Goal: Task Accomplishment & Management: Use online tool/utility

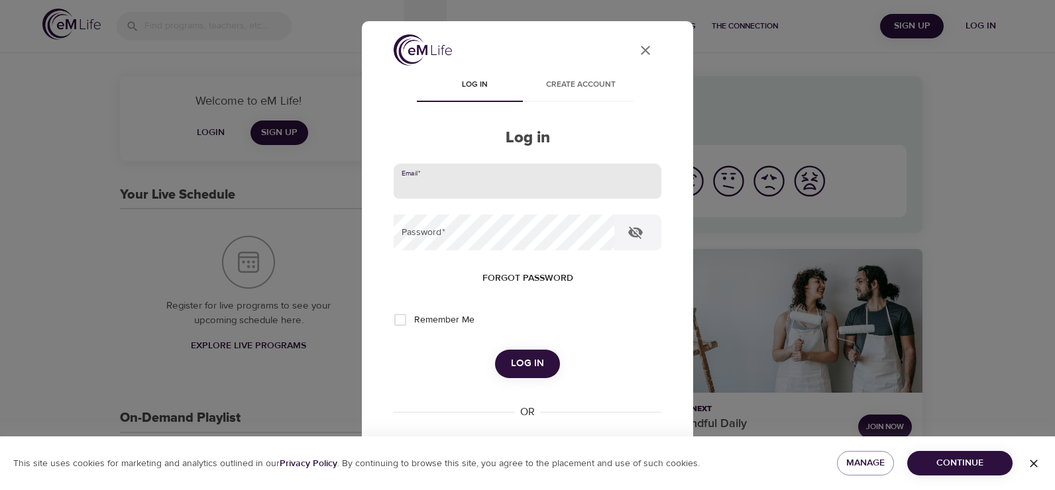
click at [470, 184] on input "email" at bounding box center [527, 182] width 268 height 36
type input "[EMAIL_ADDRESS][DOMAIN_NAME]"
click at [495, 350] on button "Log in" at bounding box center [527, 364] width 65 height 28
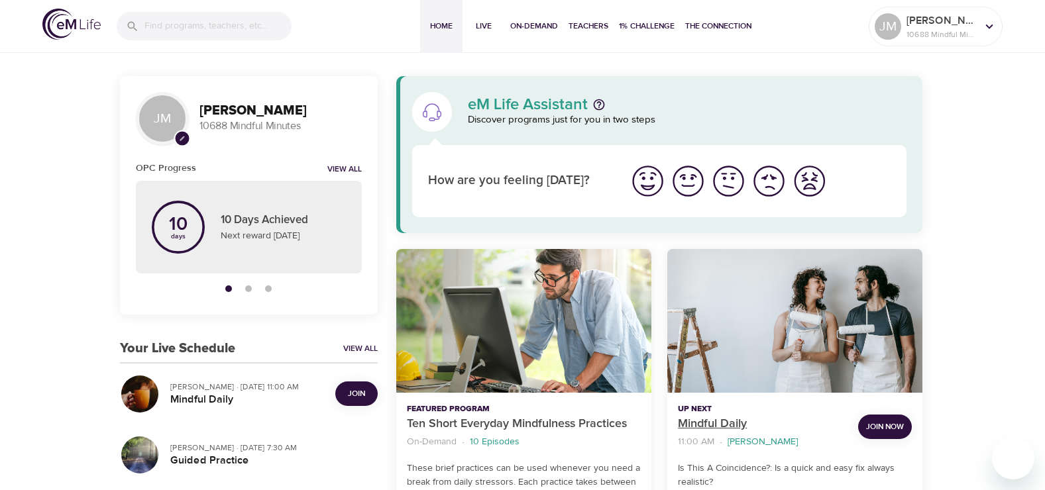
click at [719, 420] on p "Mindful Daily" at bounding box center [763, 424] width 170 height 18
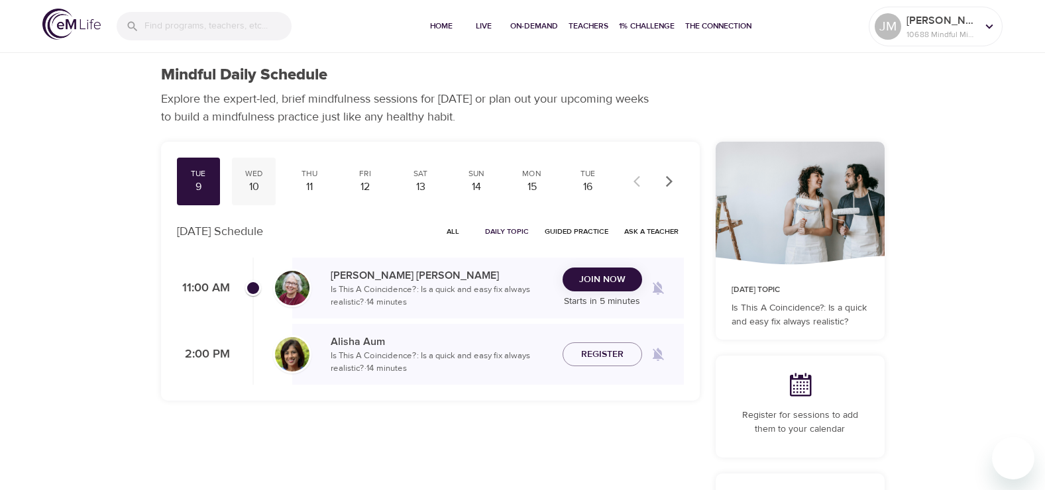
click at [253, 177] on div "Wed" at bounding box center [253, 173] width 33 height 11
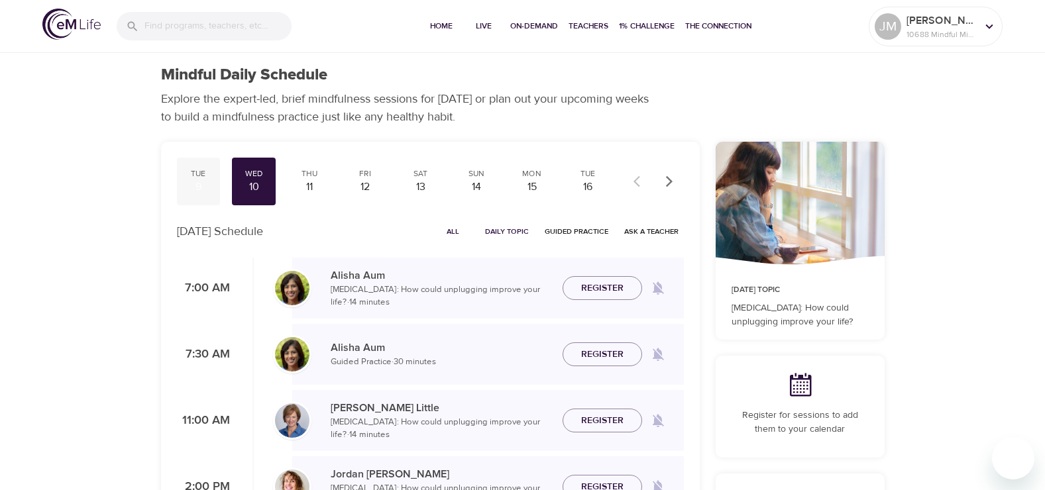
click at [199, 170] on div "Tue" at bounding box center [198, 173] width 33 height 11
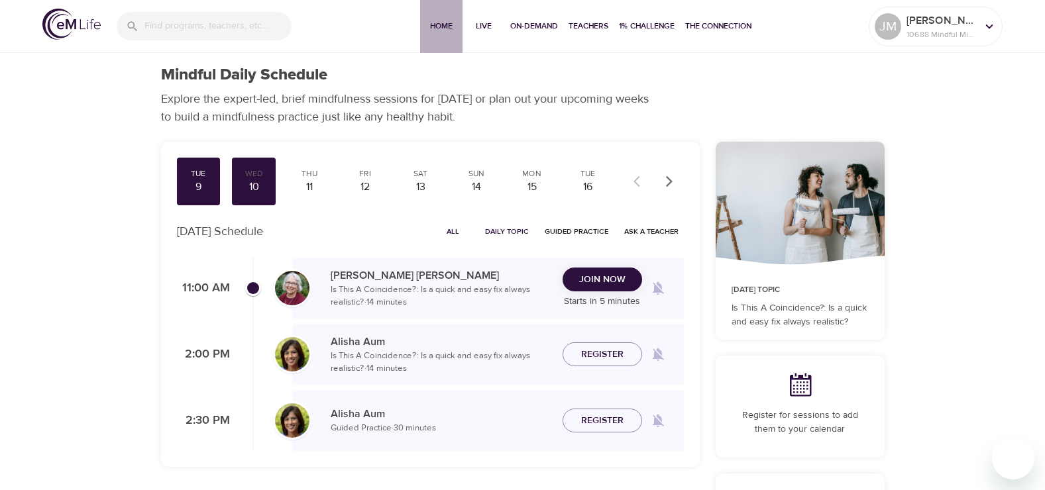
click at [431, 21] on span "Home" at bounding box center [441, 26] width 32 height 14
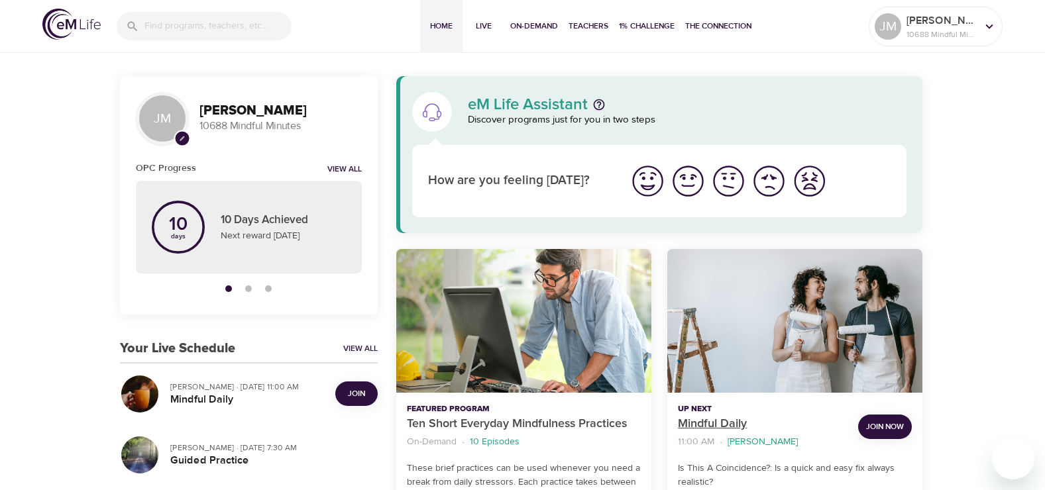
click at [715, 423] on p "Mindful Daily" at bounding box center [763, 424] width 170 height 18
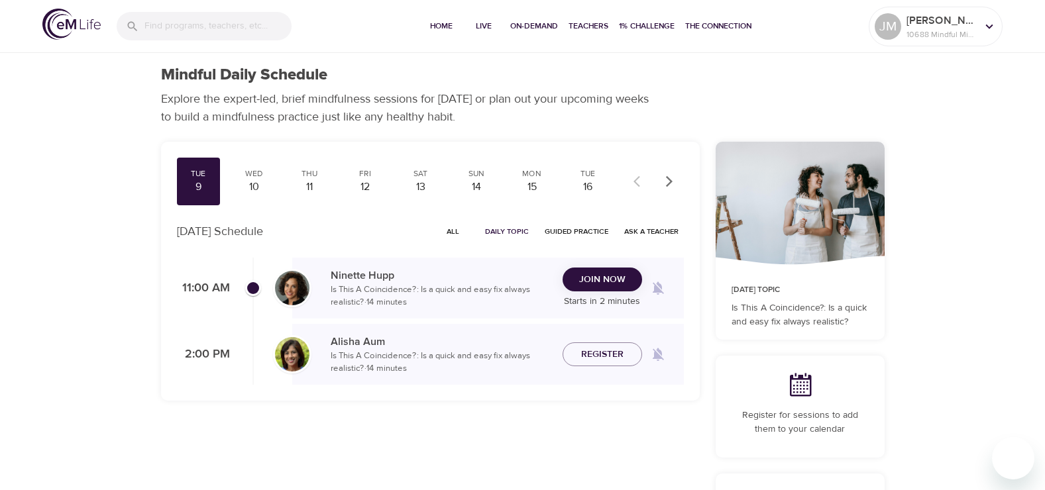
click at [583, 272] on span "Join Now" at bounding box center [602, 280] width 46 height 17
